Goal: Task Accomplishment & Management: Manage account settings

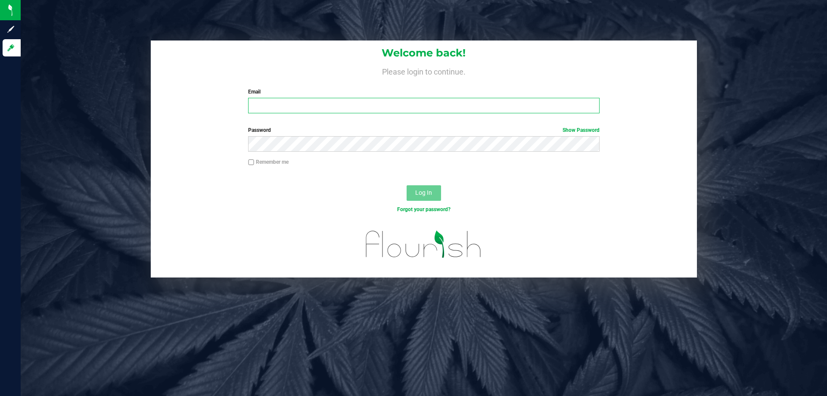
click at [320, 108] on input "Email" at bounding box center [423, 106] width 351 height 16
type input "[EMAIL_ADDRESS][DOMAIN_NAME]"
click at [406, 185] on button "Log In" at bounding box center [423, 193] width 34 height 16
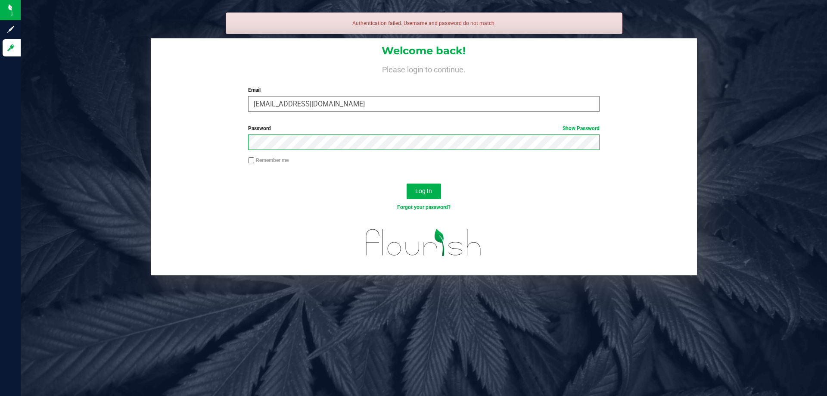
click at [406, 183] on button "Log In" at bounding box center [423, 191] width 34 height 16
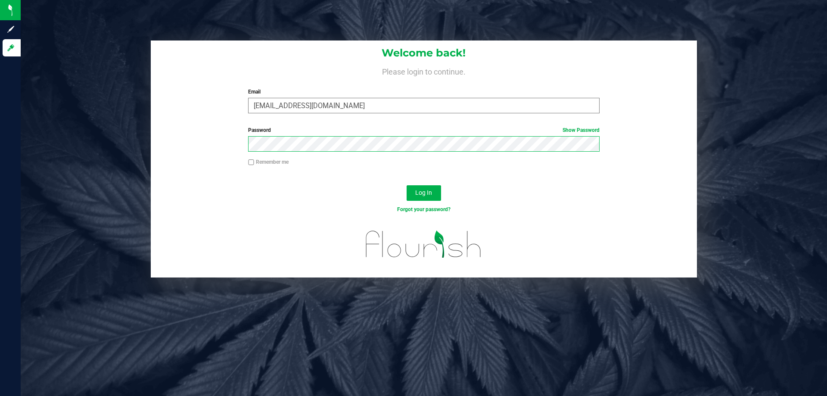
click at [406, 185] on button "Log In" at bounding box center [423, 193] width 34 height 16
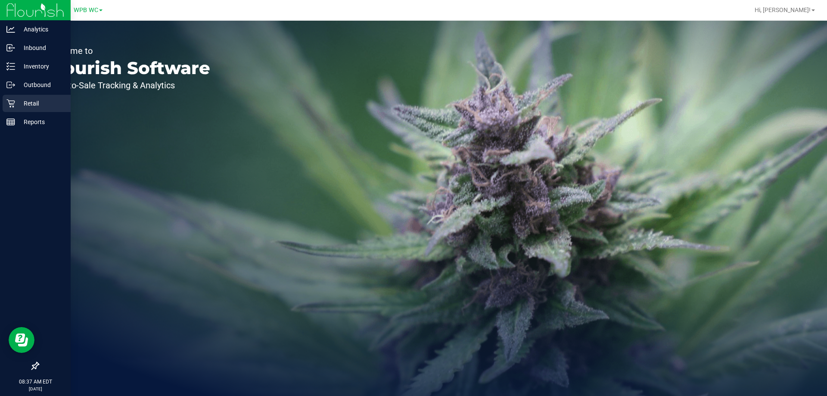
click at [30, 99] on p "Retail" at bounding box center [41, 103] width 52 height 10
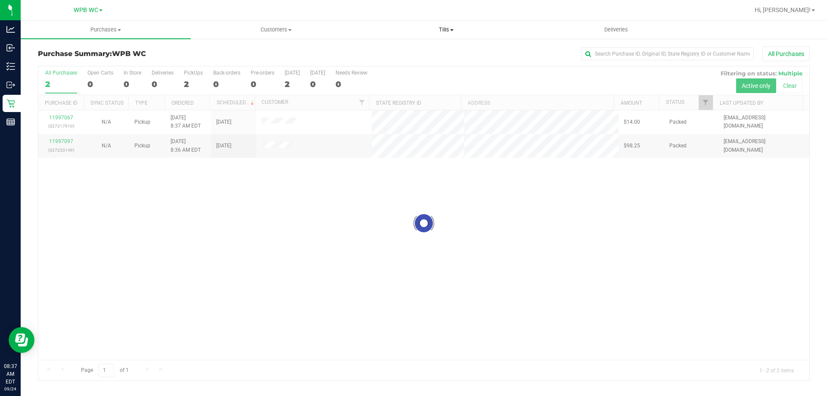
click at [448, 30] on span "Tills" at bounding box center [445, 30] width 169 height 8
click at [386, 54] on span "Manage tills" at bounding box center [390, 51] width 58 height 7
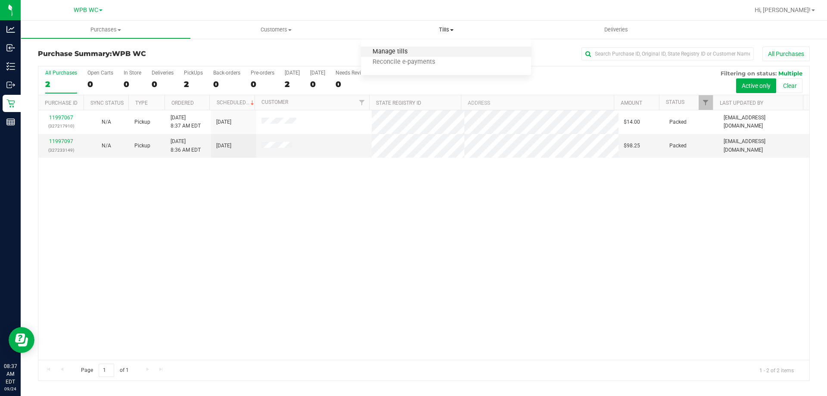
click at [387, 52] on span "Manage tills" at bounding box center [390, 51] width 58 height 7
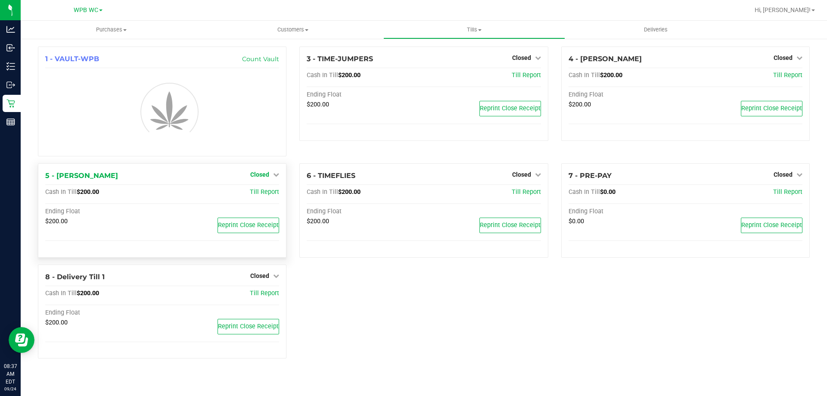
click at [273, 173] on link "Closed" at bounding box center [264, 174] width 29 height 7
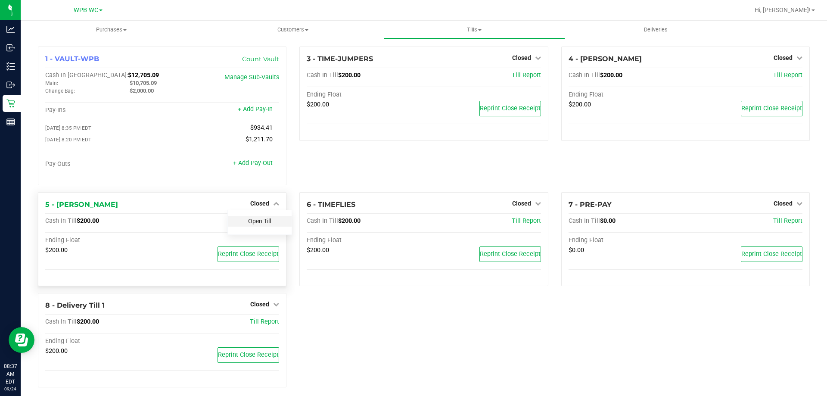
click at [256, 223] on link "Open Till" at bounding box center [259, 220] width 23 height 7
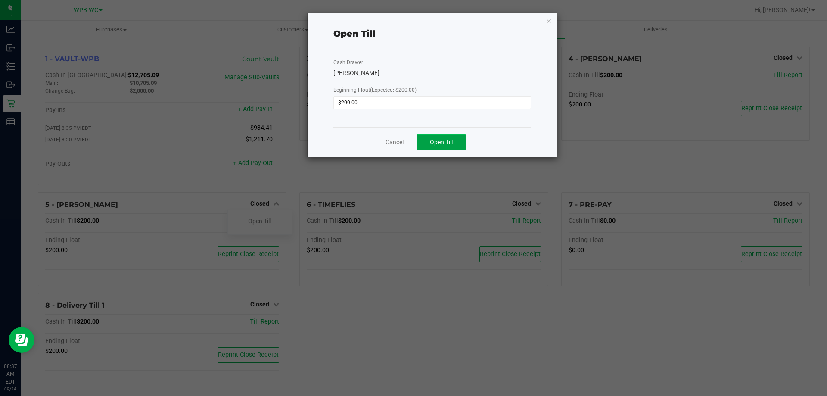
click at [440, 146] on button "Open Till" at bounding box center [441, 142] width 50 height 16
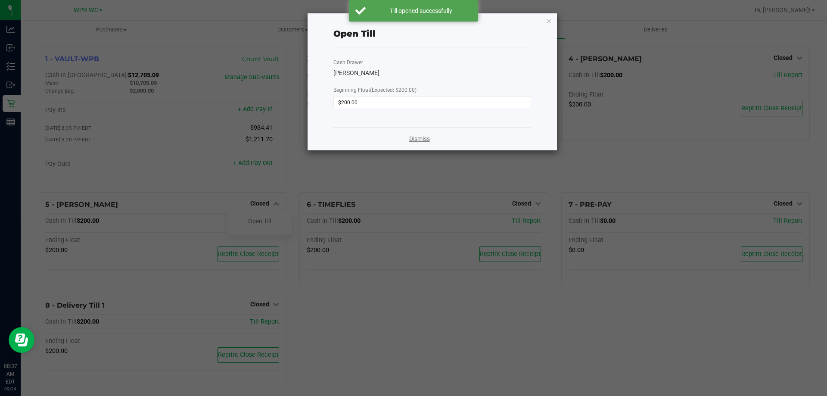
click at [414, 142] on link "Dismiss" at bounding box center [419, 138] width 21 height 9
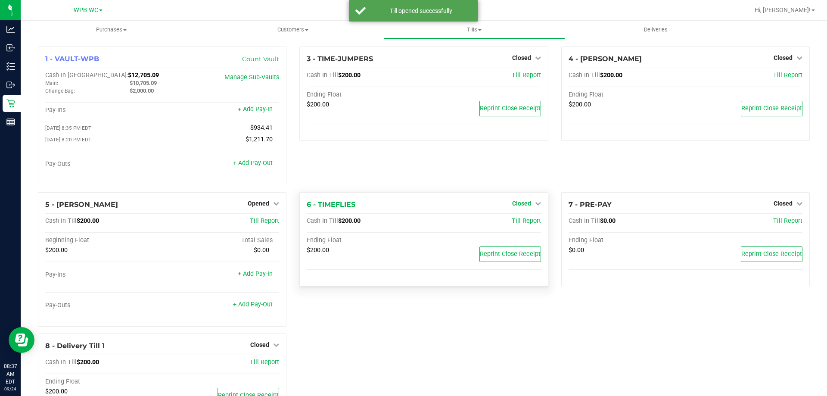
click at [527, 205] on link "Closed" at bounding box center [526, 203] width 29 height 7
click at [521, 221] on link "Open Till" at bounding box center [521, 220] width 23 height 7
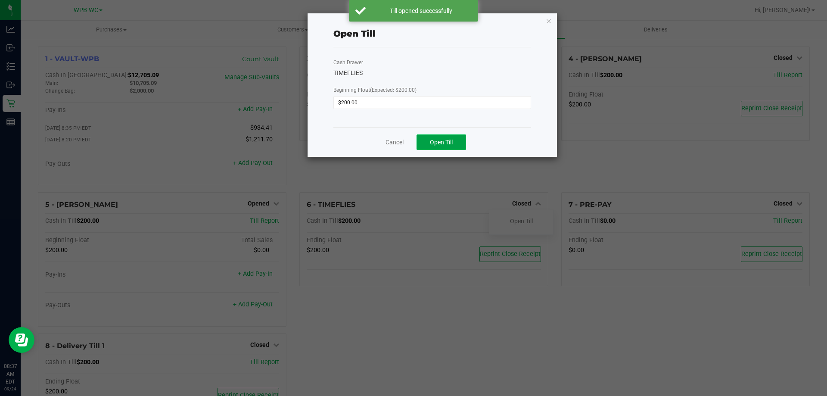
click at [432, 147] on button "Open Till" at bounding box center [441, 142] width 50 height 16
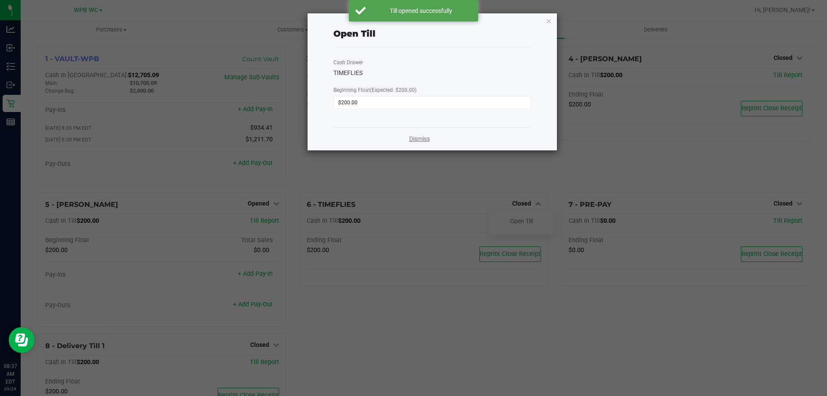
click at [391, 143] on div "Dismiss" at bounding box center [432, 138] width 198 height 23
click at [420, 139] on link "Dismiss" at bounding box center [419, 138] width 21 height 9
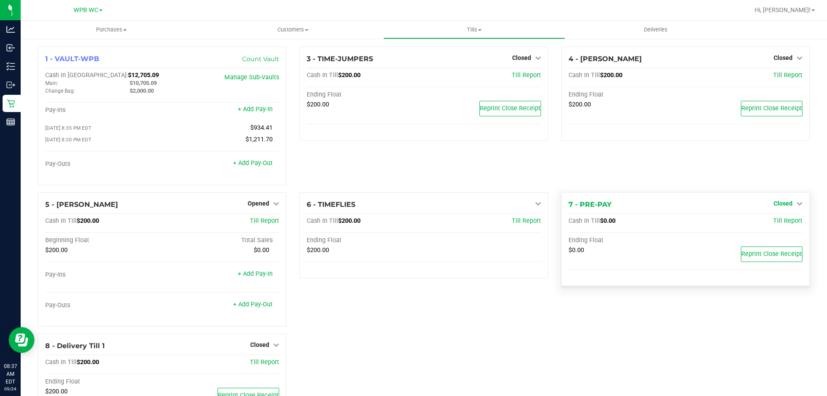
click at [776, 203] on span "Closed" at bounding box center [782, 203] width 19 height 7
click at [771, 226] on div "Open Till" at bounding box center [782, 221] width 64 height 11
click at [771, 220] on link "Open Till" at bounding box center [782, 220] width 23 height 7
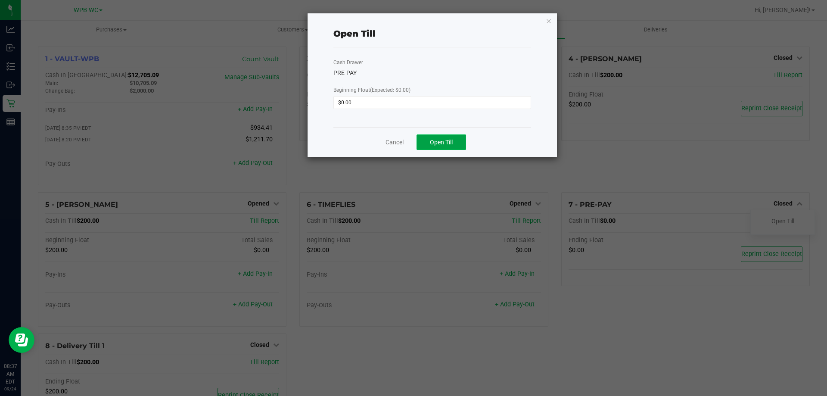
click at [449, 145] on span "Open Till" at bounding box center [441, 142] width 23 height 7
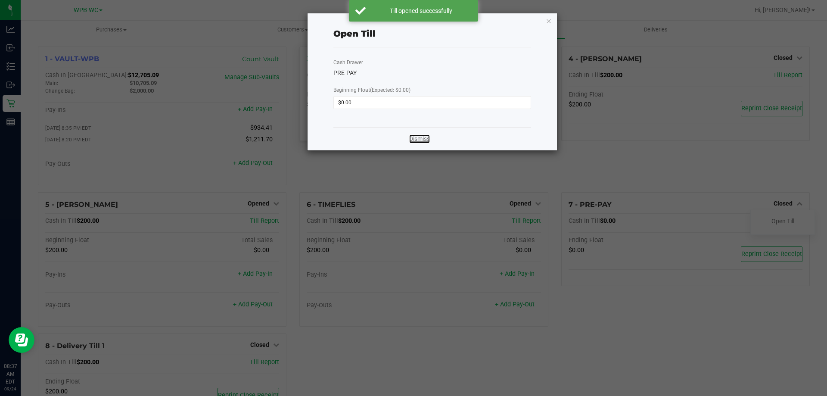
drag, startPoint x: 409, startPoint y: 136, endPoint x: 428, endPoint y: 132, distance: 19.3
click at [409, 136] on link "Dismiss" at bounding box center [419, 138] width 21 height 9
